Goal: Entertainment & Leisure: Consume media (video, audio)

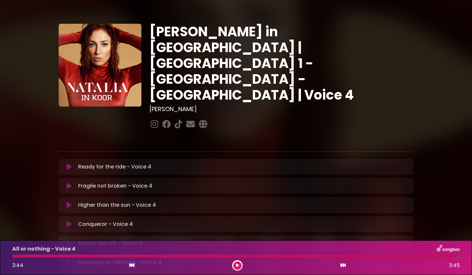
scroll to position [64, 0]
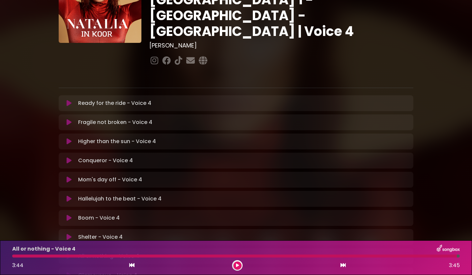
click at [237, 266] on icon at bounding box center [237, 265] width 3 height 4
click at [69, 100] on icon at bounding box center [69, 103] width 5 height 7
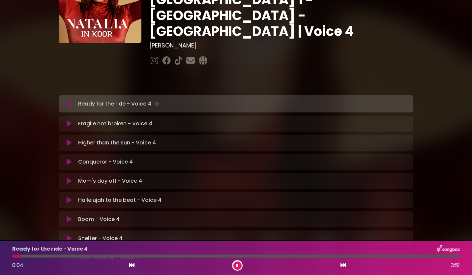
click at [238, 267] on icon at bounding box center [237, 265] width 3 height 4
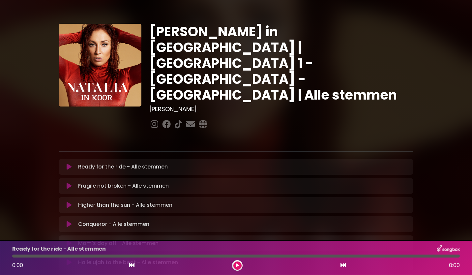
click at [69, 163] on icon at bounding box center [69, 166] width 5 height 7
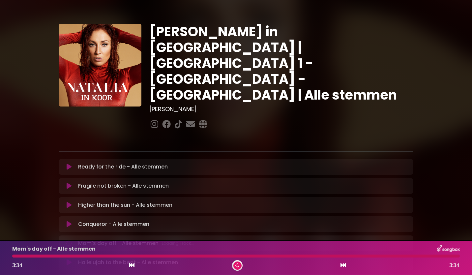
click at [450, 187] on div "Natalia in Koor | Antwerpen 1 - Gent - Leuven | Alle stemmen Hans Primusz ×" at bounding box center [235, 202] width 435 height 388
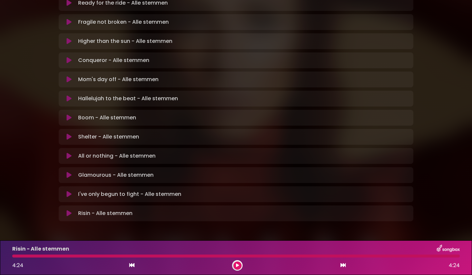
scroll to position [162, 0]
